Goal: Task Accomplishment & Management: Manage account settings

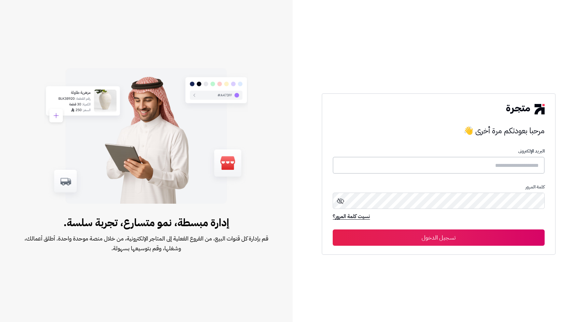
click at [516, 162] on input "text" at bounding box center [439, 165] width 212 height 17
type input "**********"
click at [333, 229] on button "تسجيل الدخول" at bounding box center [439, 237] width 212 height 16
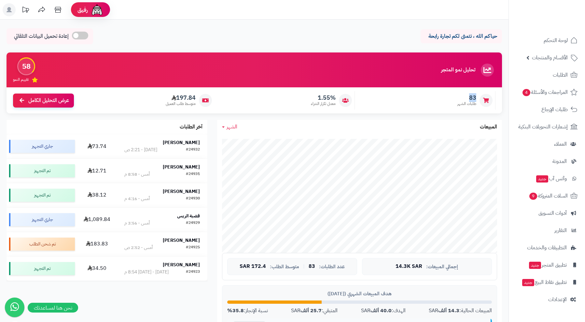
drag, startPoint x: 479, startPoint y: 94, endPoint x: 458, endPoint y: 97, distance: 20.7
click at [458, 97] on div "83 طلبات الشهر" at bounding box center [426, 100] width 137 height 18
click at [453, 99] on div "83 طلبات الشهر" at bounding box center [426, 100] width 137 height 18
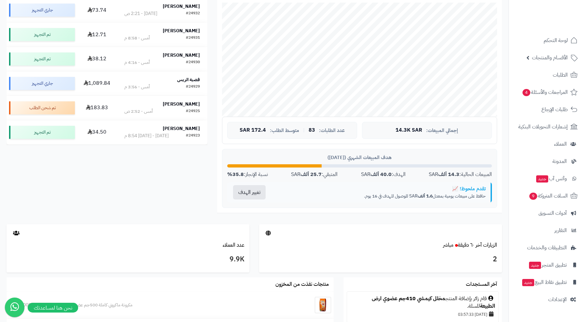
scroll to position [140, 0]
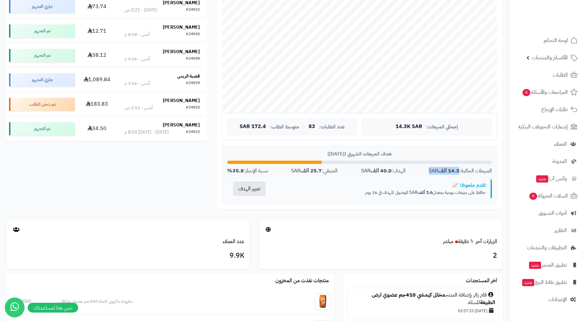
drag, startPoint x: 459, startPoint y: 169, endPoint x: 414, endPoint y: 173, distance: 45.4
click at [414, 173] on div "المبيعات الحالية: 14.3 ألف SAR الهدف: 40.0 ألف SAR المتبقي: 25.7 ألف SAR نسبة ا…" at bounding box center [359, 170] width 265 height 7
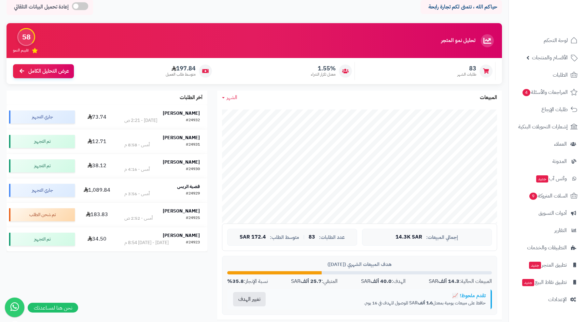
scroll to position [0, 0]
